Goal: Task Accomplishment & Management: Complete application form

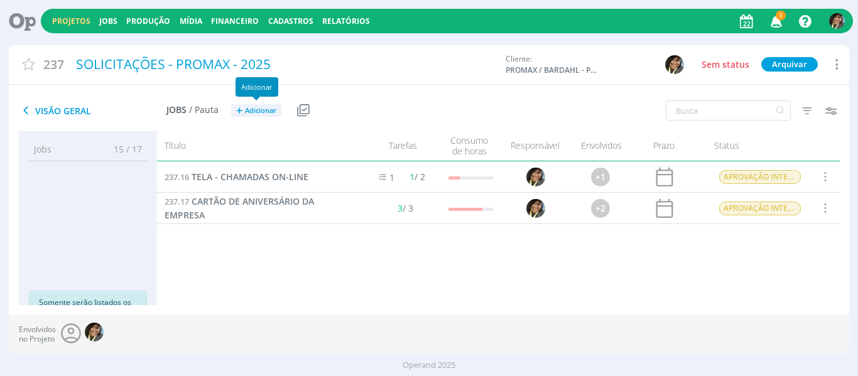
click at [253, 116] on button "+ Adicionar" at bounding box center [256, 110] width 50 height 13
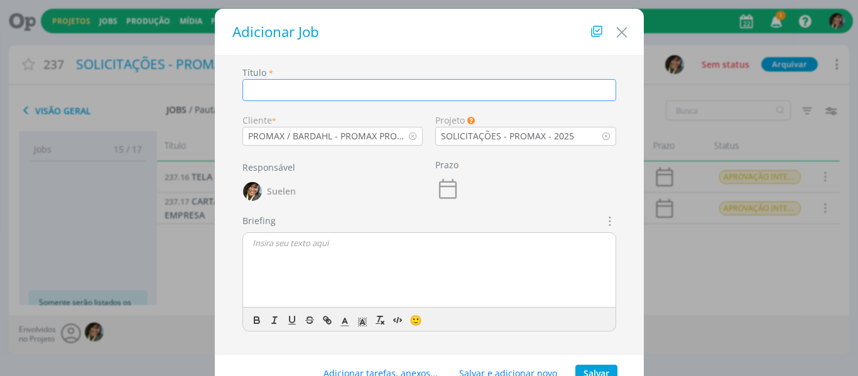
click at [265, 84] on input "dialog" at bounding box center [430, 90] width 374 height 22
type input "CAIXA DE PAPELÃO - EXPORTAÇÃO"
click at [532, 255] on div "dialog" at bounding box center [429, 270] width 373 height 75
click at [615, 229] on div "Briefings Predefinidos Não há briefings cadastrados. Briefing 🙂" at bounding box center [429, 278] width 386 height 128
click at [611, 223] on icon "dialog" at bounding box center [609, 221] width 14 height 15
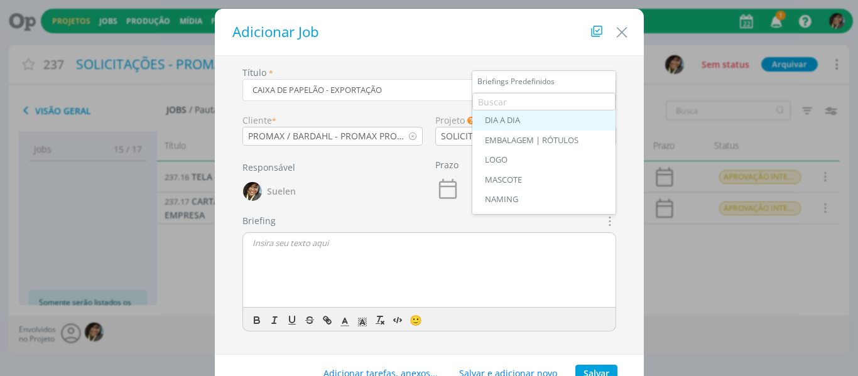
click at [515, 118] on div "DIA A DIA" at bounding box center [544, 121] width 118 height 10
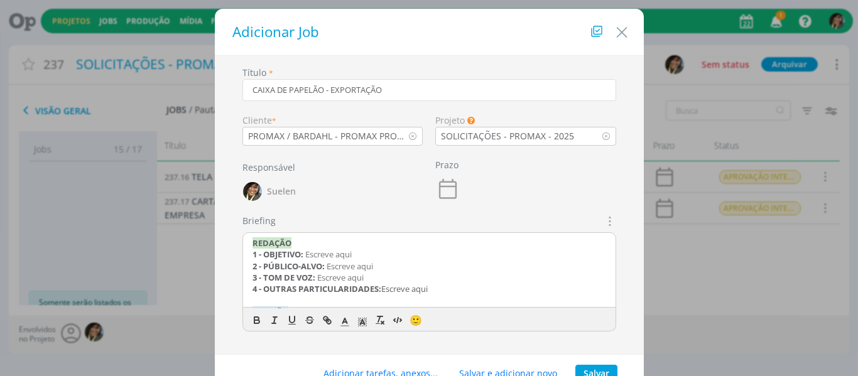
drag, startPoint x: 298, startPoint y: 285, endPoint x: 170, endPoint y: 224, distance: 142.2
click at [170, 224] on div "Adicionar Job Título * CAIXA DE PAPELÃO - EXPORTAÇÃO Cliente * PROMAX / BARDAHL…" at bounding box center [429, 188] width 858 height 376
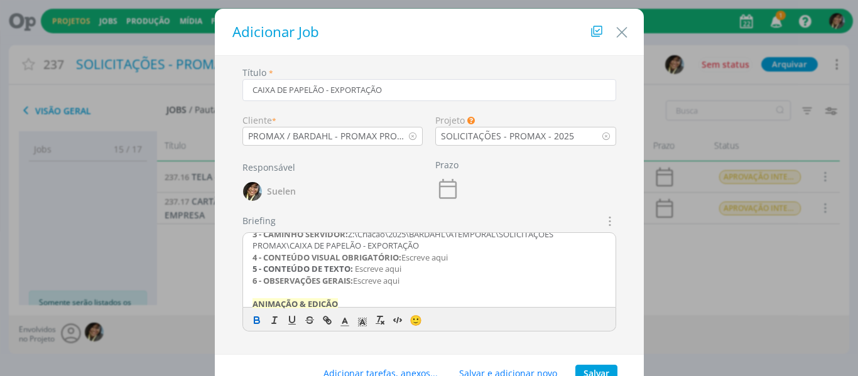
scroll to position [63, 0]
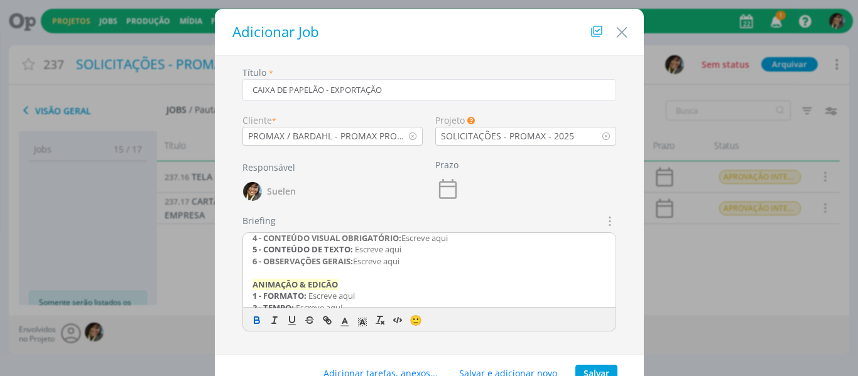
click at [248, 237] on div "CRIAÇÃO 1 - FORMATO: - 2 - TIPO: Impresso 3 - CAMINHO SERVIDOR: Z:\Criacao\2025…" at bounding box center [429, 270] width 373 height 75
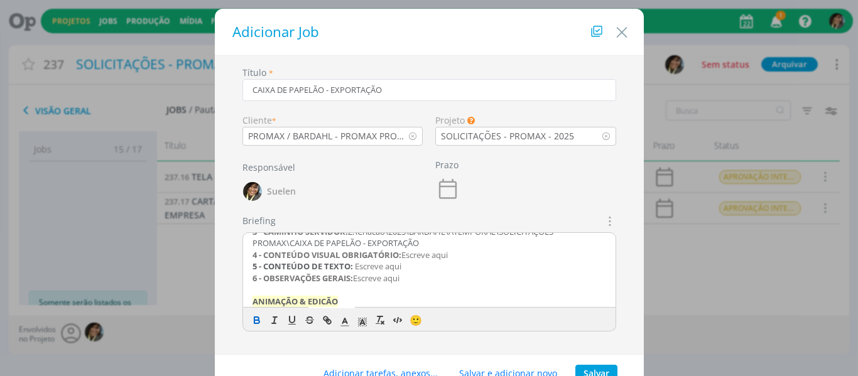
scroll to position [52, 0]
drag, startPoint x: 404, startPoint y: 238, endPoint x: 457, endPoint y: 251, distance: 55.2
click at [457, 251] on p "4 - CONTEÚDO VISUAL OBRIGATÓRIO: Escreve aqui" at bounding box center [430, 248] width 354 height 11
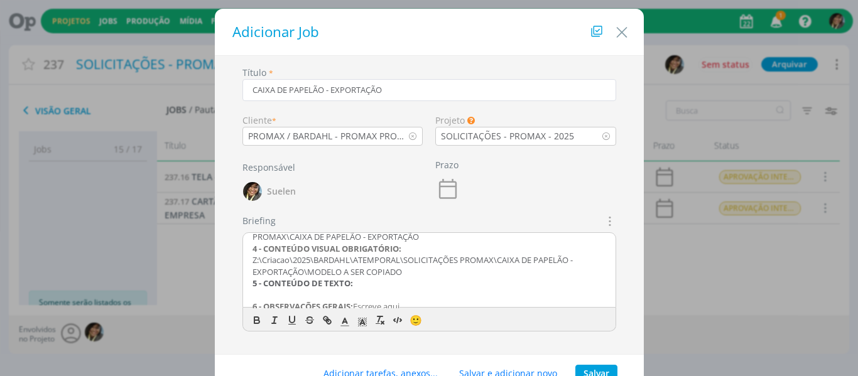
scroll to position [57, 0]
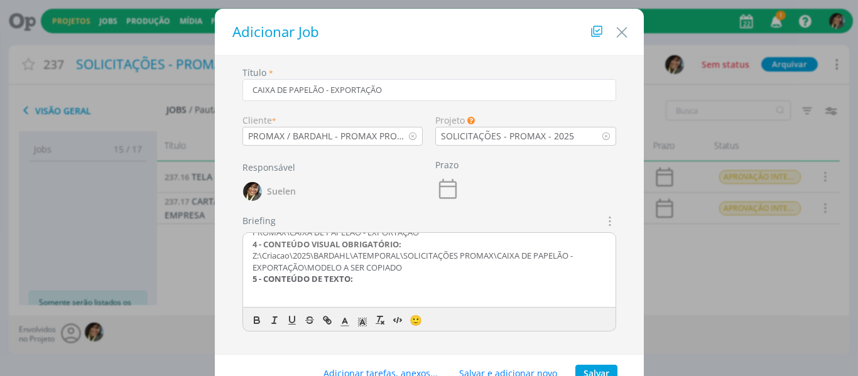
click at [270, 286] on p "dialog" at bounding box center [430, 290] width 354 height 11
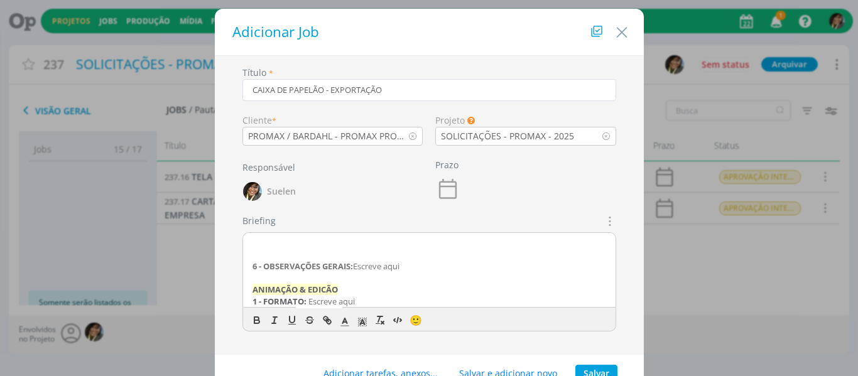
scroll to position [217, 0]
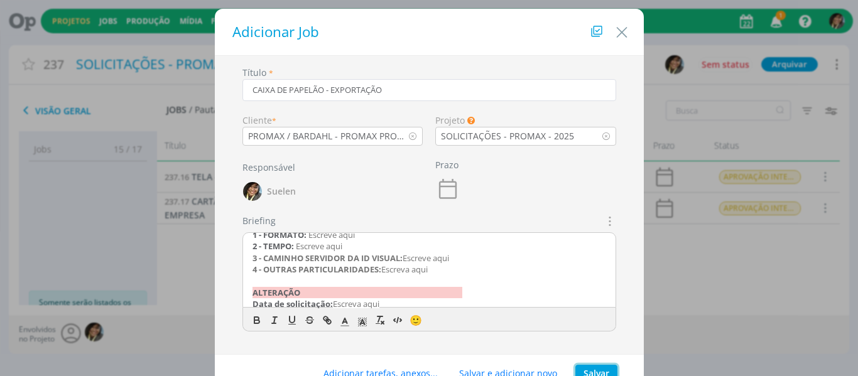
click at [590, 369] on button "Salvar" at bounding box center [597, 374] width 42 height 18
